Goal: Information Seeking & Learning: Learn about a topic

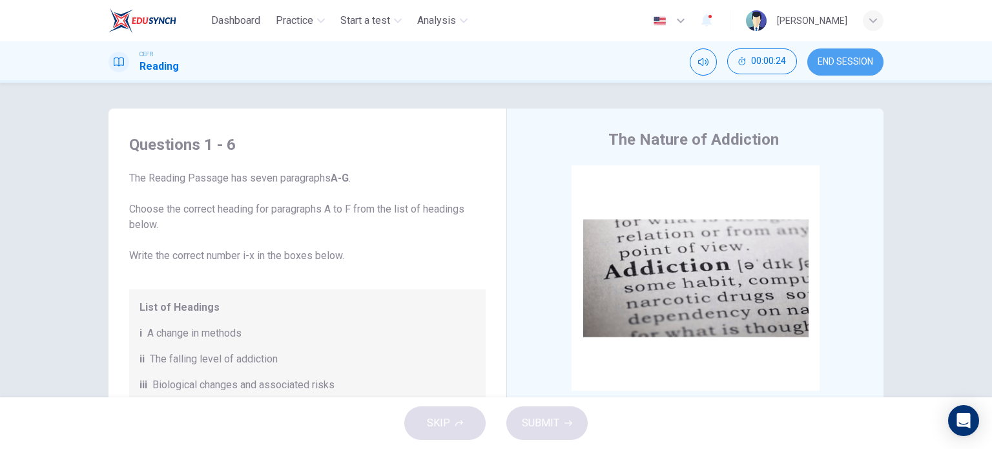
click at [819, 59] on span "END SESSION" at bounding box center [846, 62] width 56 height 10
